Goal: Task Accomplishment & Management: Use online tool/utility

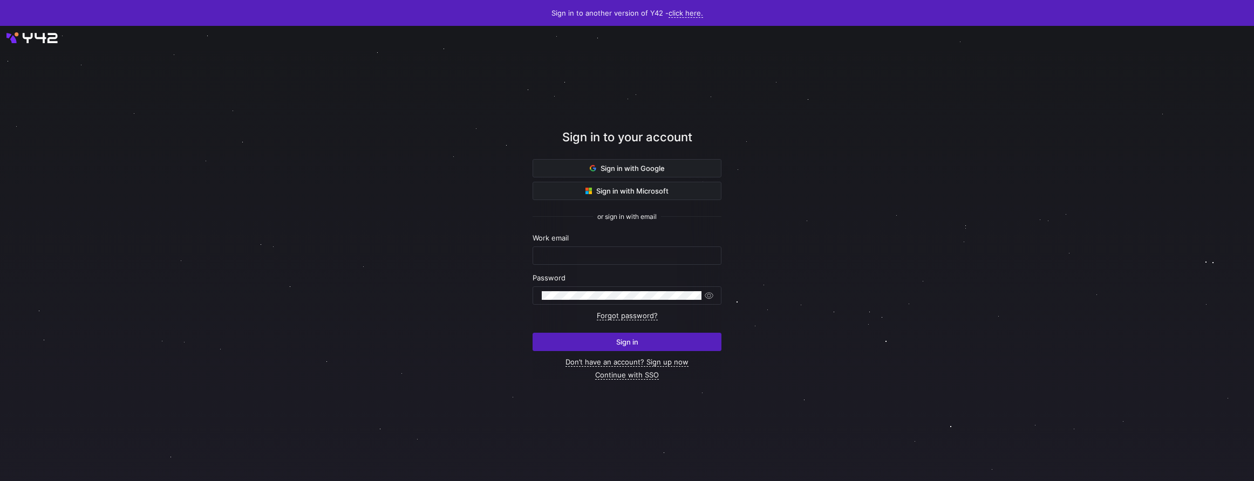
type input "[PERSON_NAME][EMAIL_ADDRESS][DOMAIN_NAME]"
type input "ian@statsig.com"
click at [661, 265] on form "Work email ian@statsig.com Password Forgot password? Sign in" at bounding box center [627, 293] width 189 height 118
click at [660, 348] on span "submit" at bounding box center [627, 341] width 188 height 17
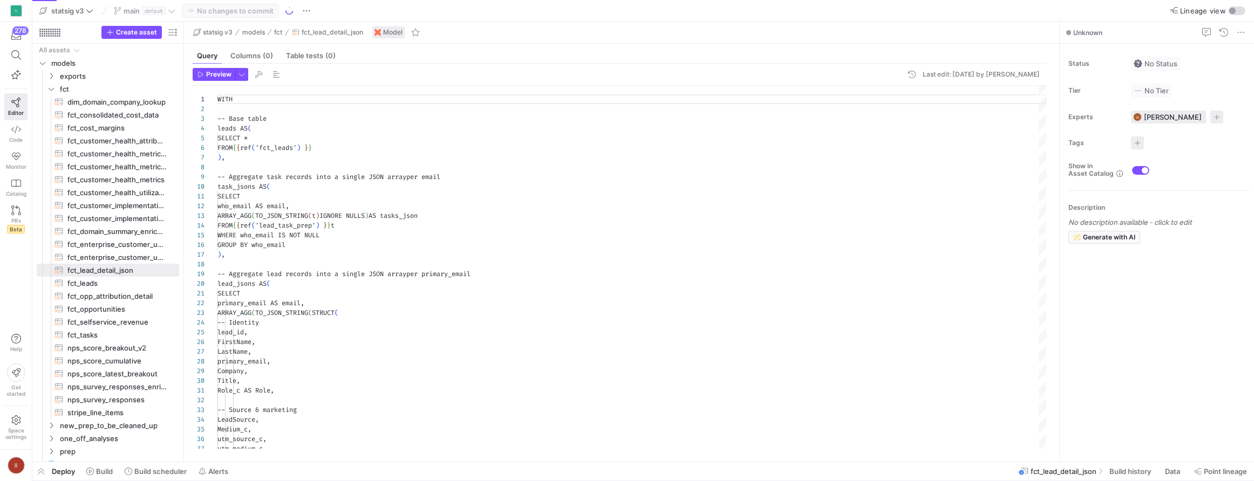
scroll to position [97, 0]
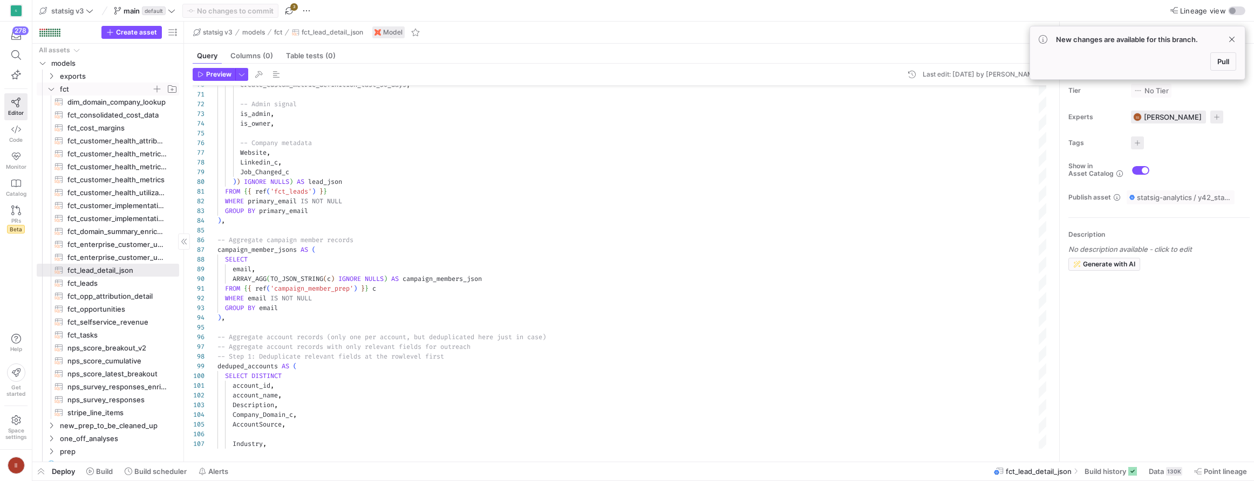
click at [47, 91] on icon "Press SPACE to select this row." at bounding box center [51, 89] width 8 height 6
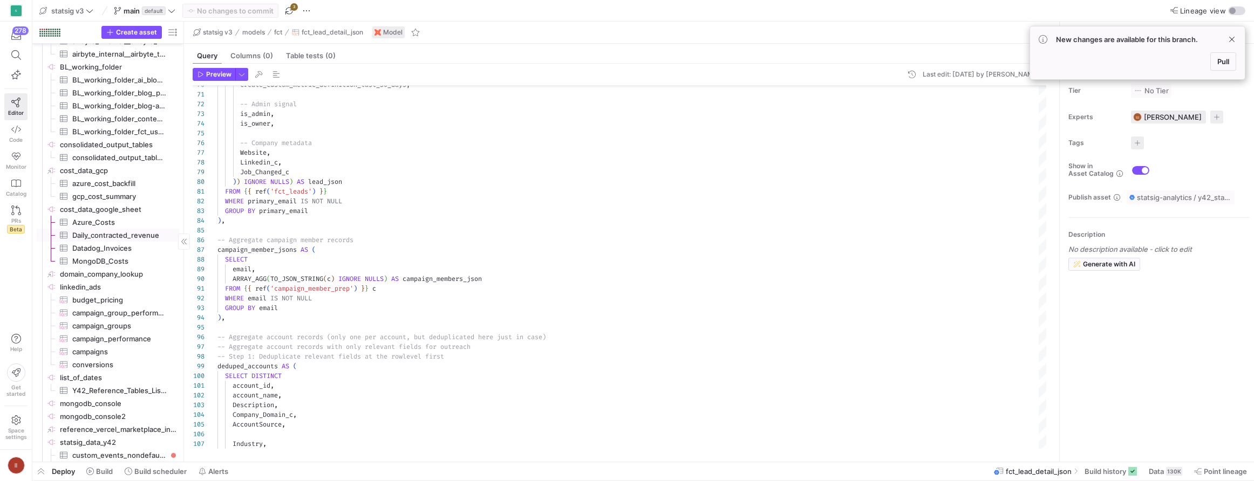
scroll to position [0, 0]
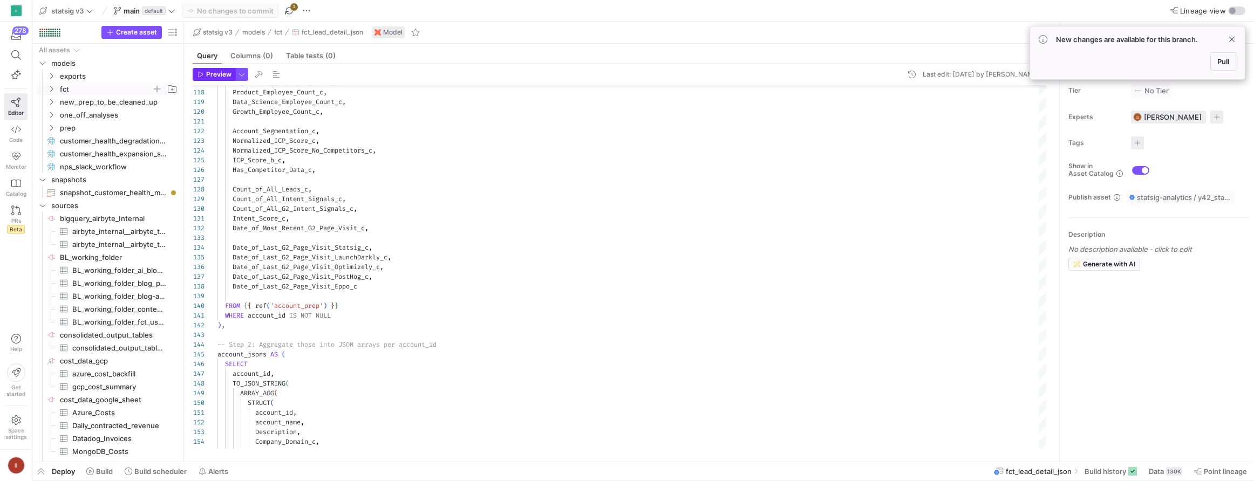
click at [217, 69] on span "button" at bounding box center [214, 75] width 42 height 12
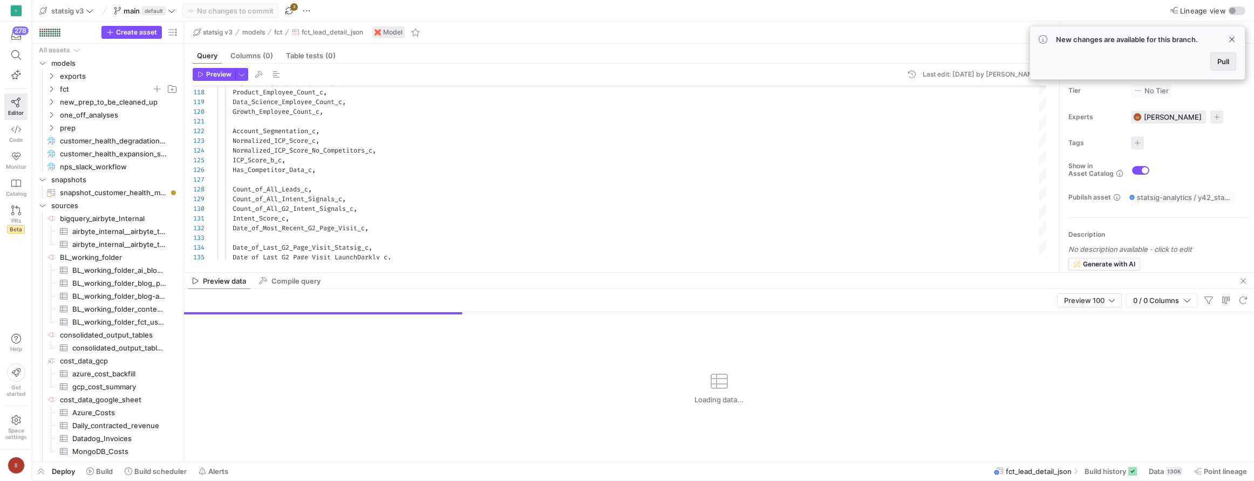
click at [1217, 62] on span "Pull" at bounding box center [1223, 61] width 12 height 9
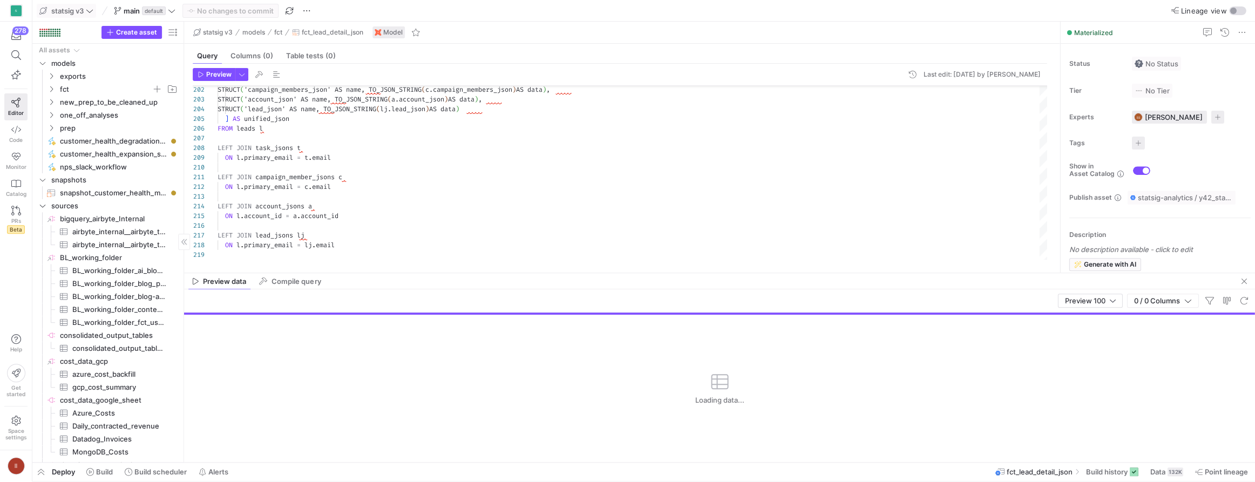
scroll to position [97, 0]
click at [66, 91] on span "fct" at bounding box center [106, 89] width 92 height 12
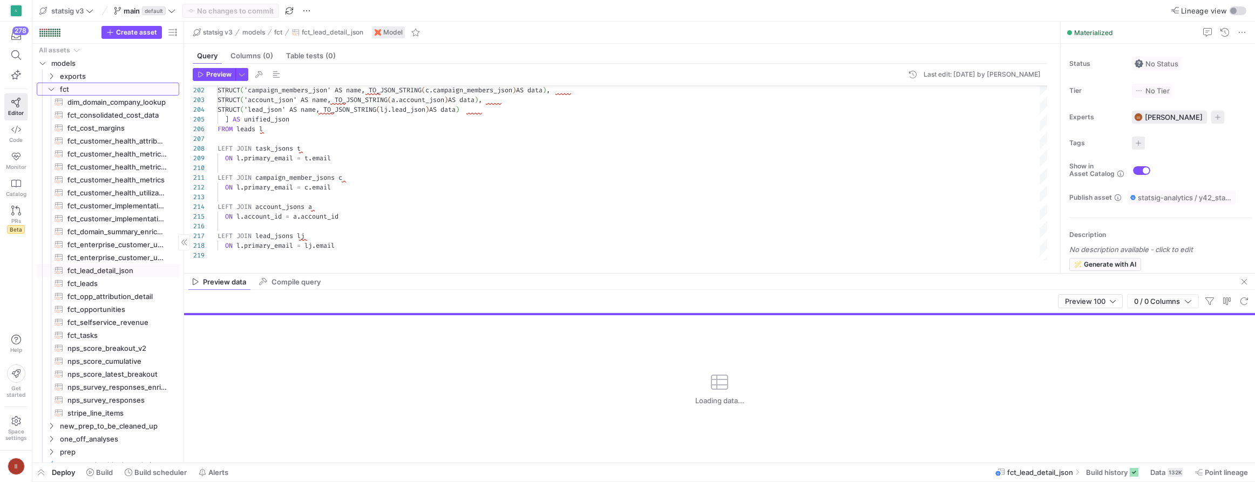
scroll to position [9, 0]
click at [115, 287] on span "fct_opp_attribution_detail​​​​​​​​​​" at bounding box center [116, 287] width 99 height 12
type textarea "WITH -- Extract account name-to-domain mapping account_mapping AS ( SELECT acco…"
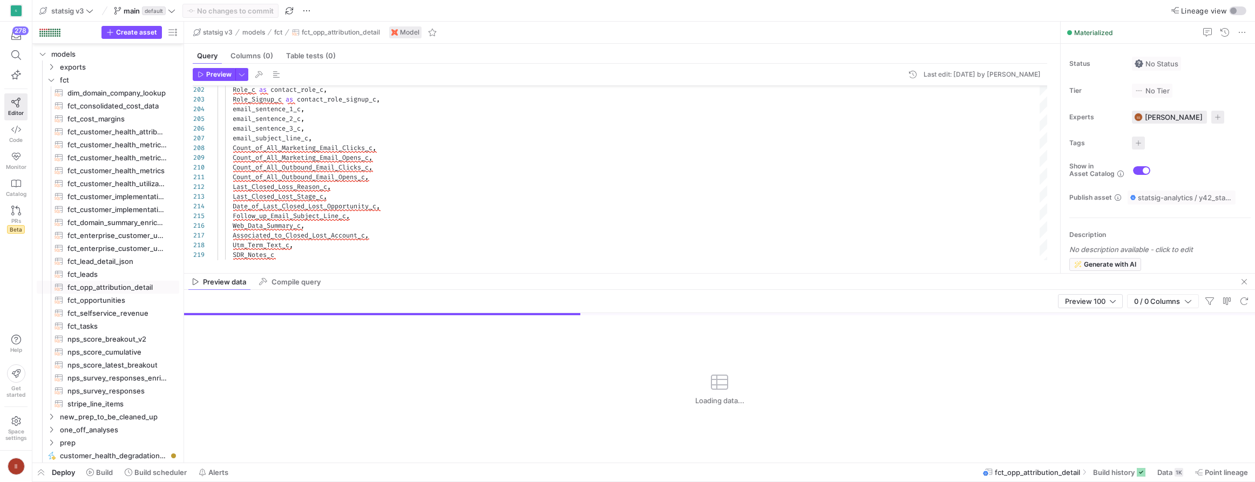
click at [1239, 17] on y42-top-nav "statsig v3 main default No changes to commit Lineage view" at bounding box center [643, 11] width 1222 height 22
click at [1239, 10] on div "button" at bounding box center [1237, 10] width 17 height 9
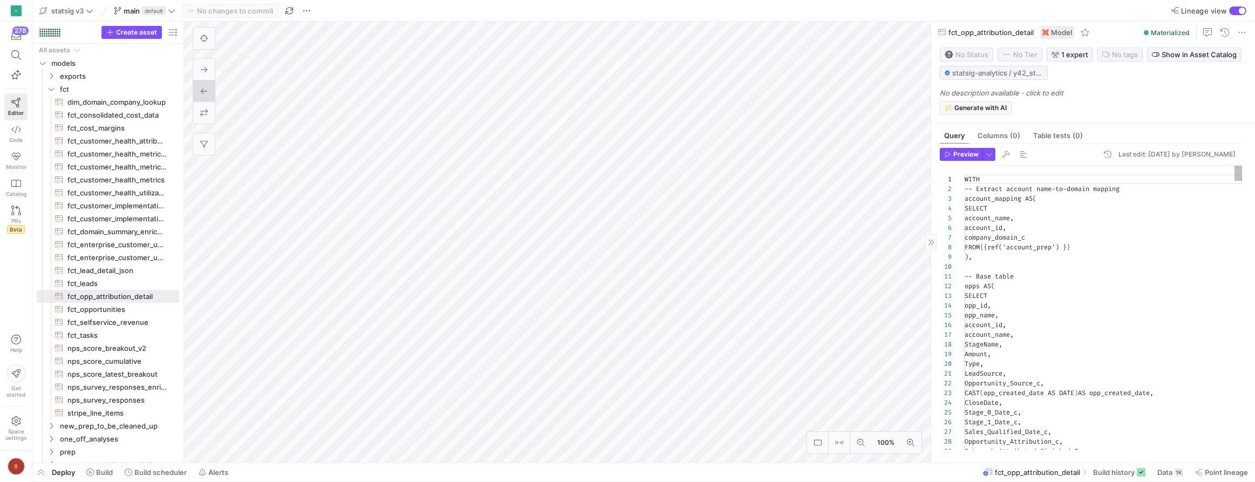
scroll to position [97, 0]
click at [122, 271] on as-split "Create asset Drag here to set row groups Drag here to set column labels Group 1…" at bounding box center [643, 242] width 1222 height 441
type textarea "WITH gong_account_level_interactions AS ( SELECT DISTINCT account_id, Gong_Titl…"
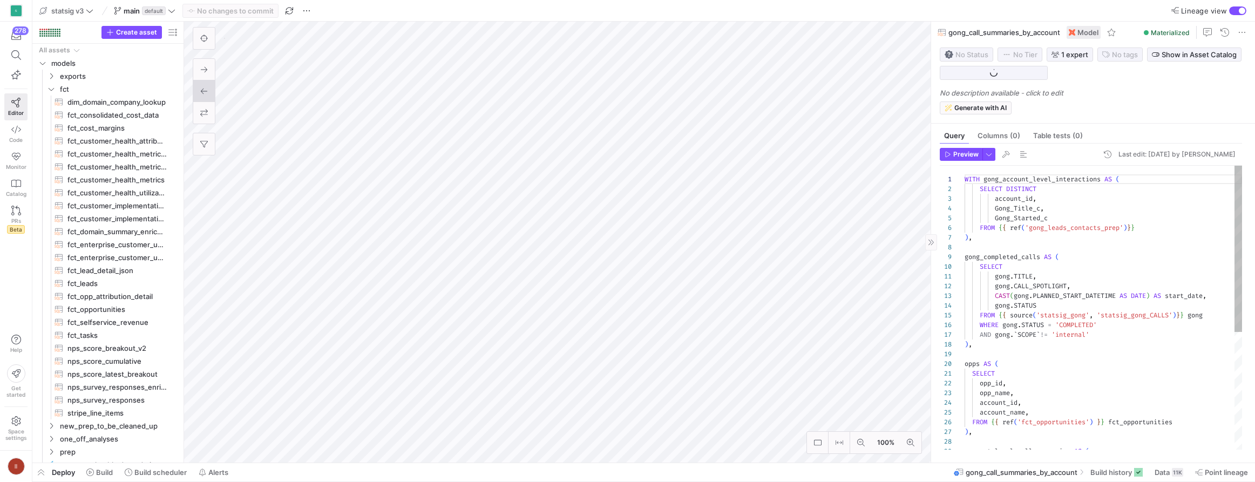
scroll to position [73, 0]
